Goal: Transaction & Acquisition: Purchase product/service

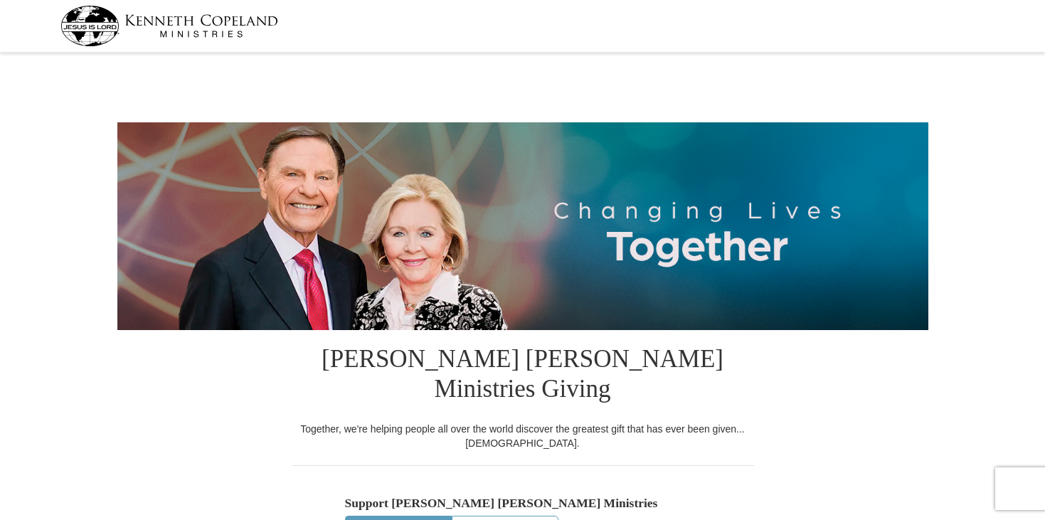
select select "ID"
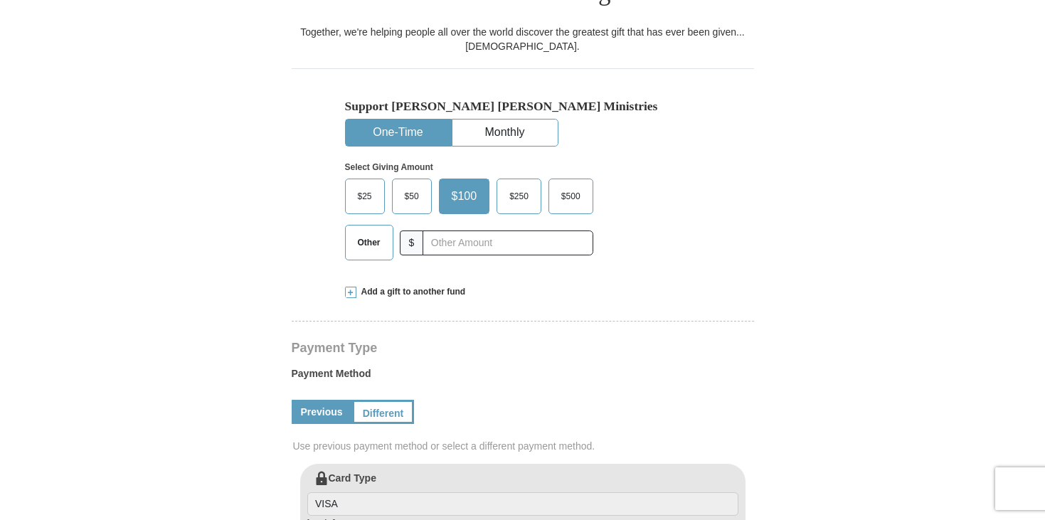
click at [364, 232] on span "Other" at bounding box center [369, 242] width 37 height 21
click at [0, 0] on input "Other" at bounding box center [0, 0] width 0 height 0
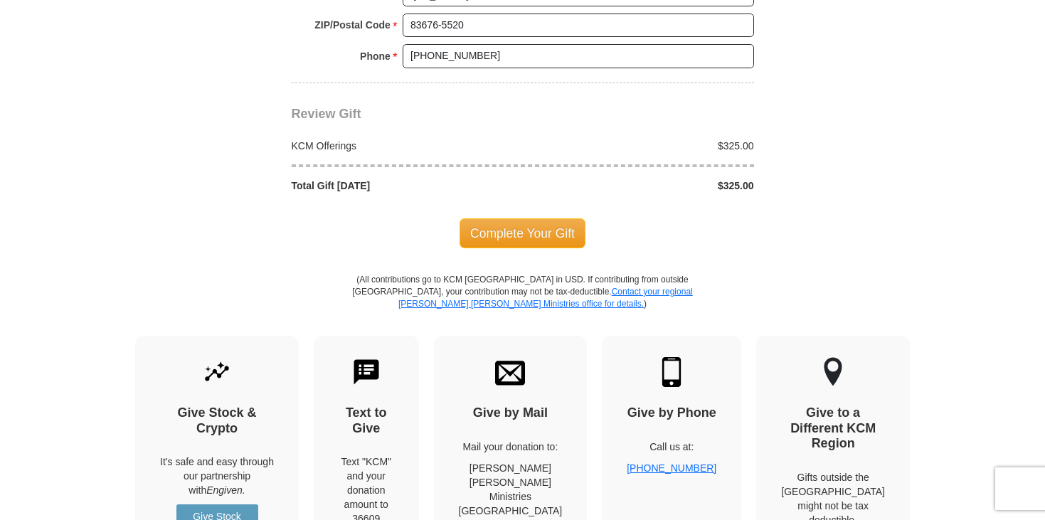
scroll to position [1294, 0]
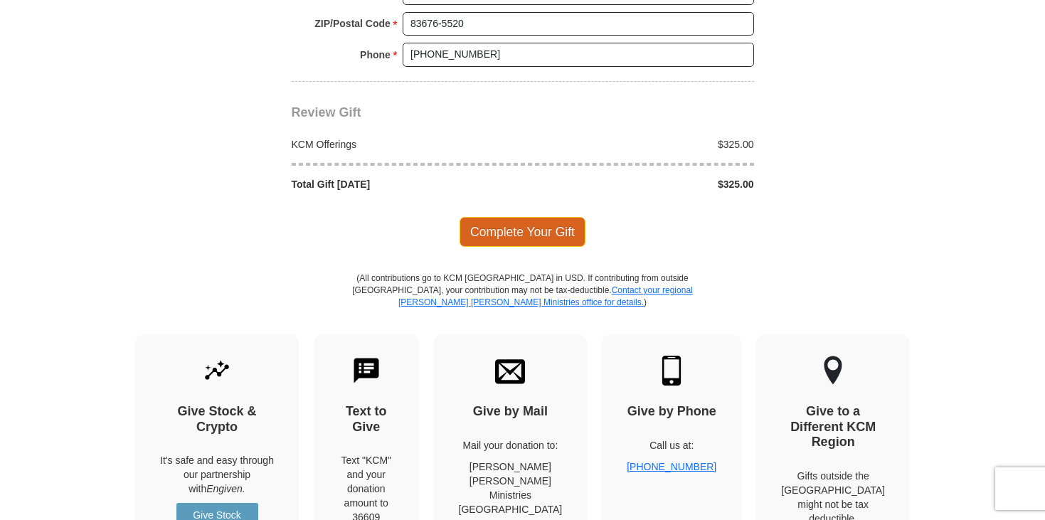
type input "325"
click at [528, 217] on span "Complete Your Gift" at bounding box center [523, 232] width 126 height 30
